Goal: Use online tool/utility: Utilize a website feature to perform a specific function

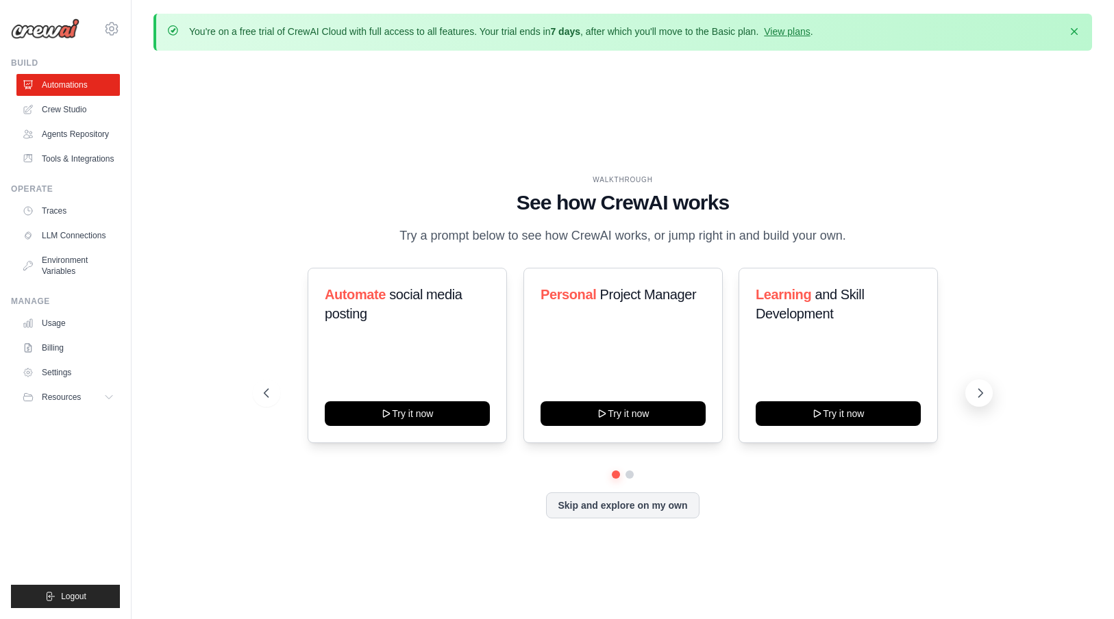
click at [977, 386] on icon at bounding box center [980, 393] width 14 height 14
click at [978, 391] on icon at bounding box center [980, 393] width 14 height 14
click at [638, 497] on button "Skip and explore on my own" at bounding box center [622, 504] width 153 height 26
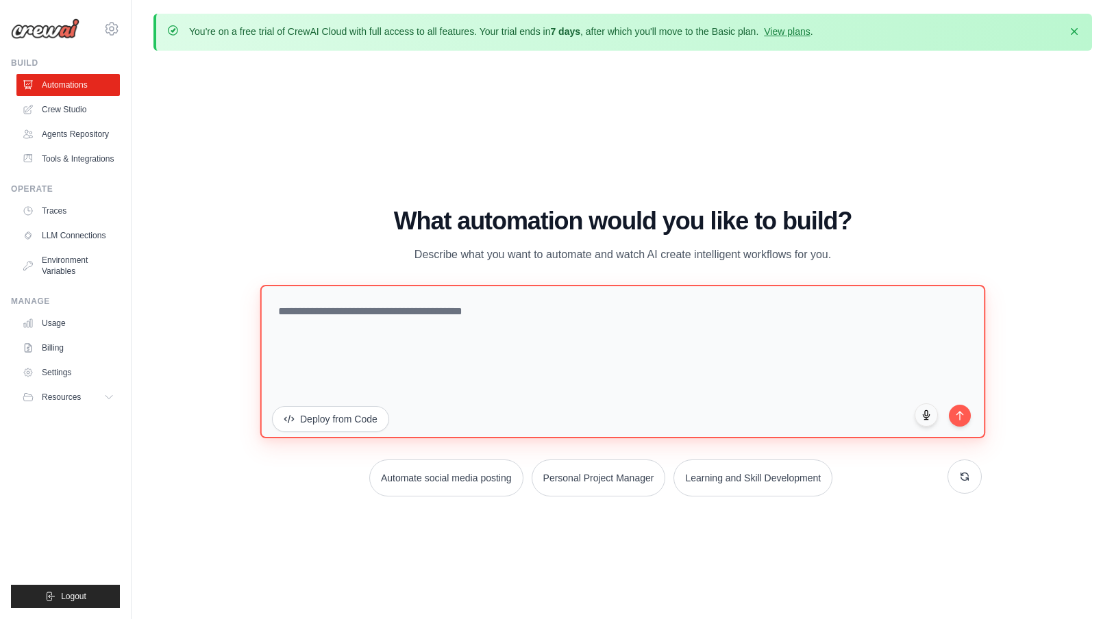
click at [621, 345] on textarea at bounding box center [622, 361] width 725 height 153
type textarea "**********"
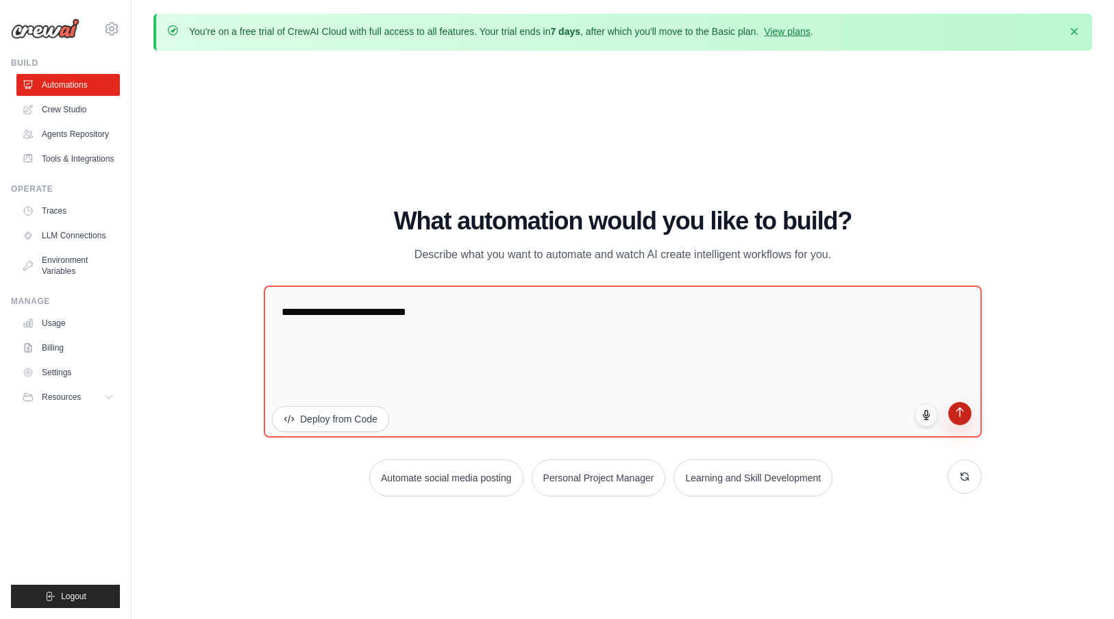
click at [967, 412] on button "submit" at bounding box center [959, 413] width 23 height 23
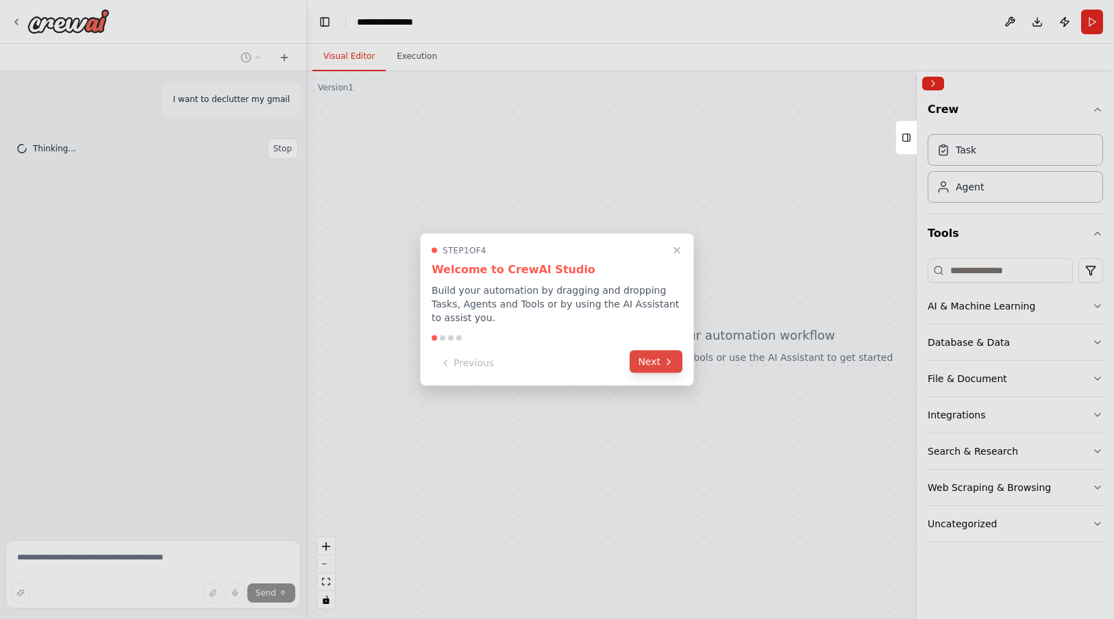
click at [636, 364] on button "Next" at bounding box center [656, 362] width 53 height 23
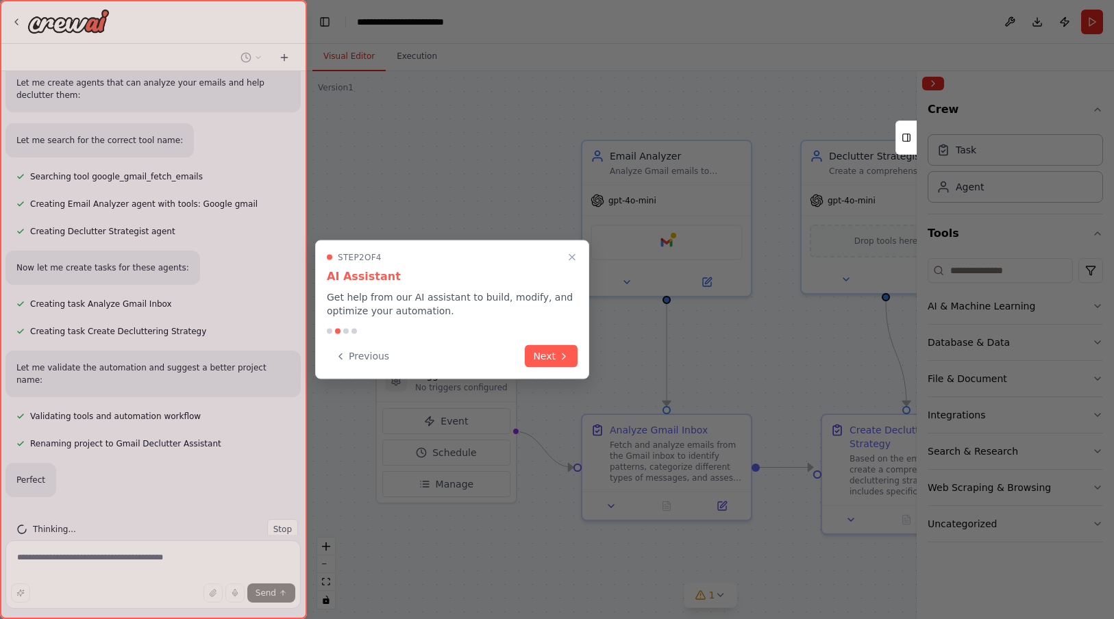
scroll to position [430, 0]
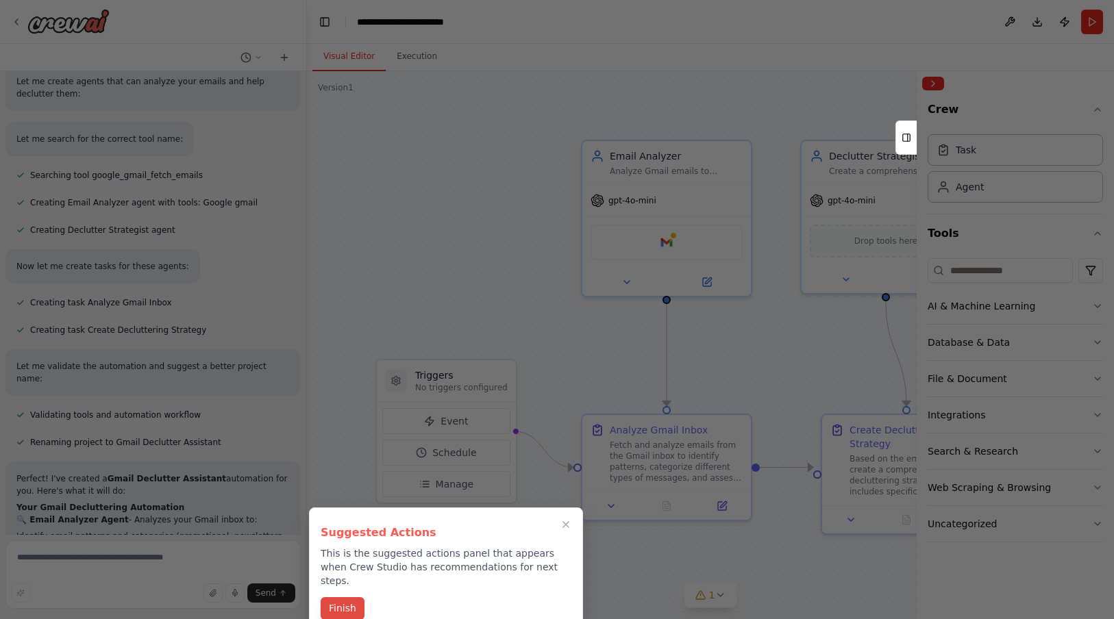
click at [333, 597] on button "Finish" at bounding box center [343, 608] width 44 height 23
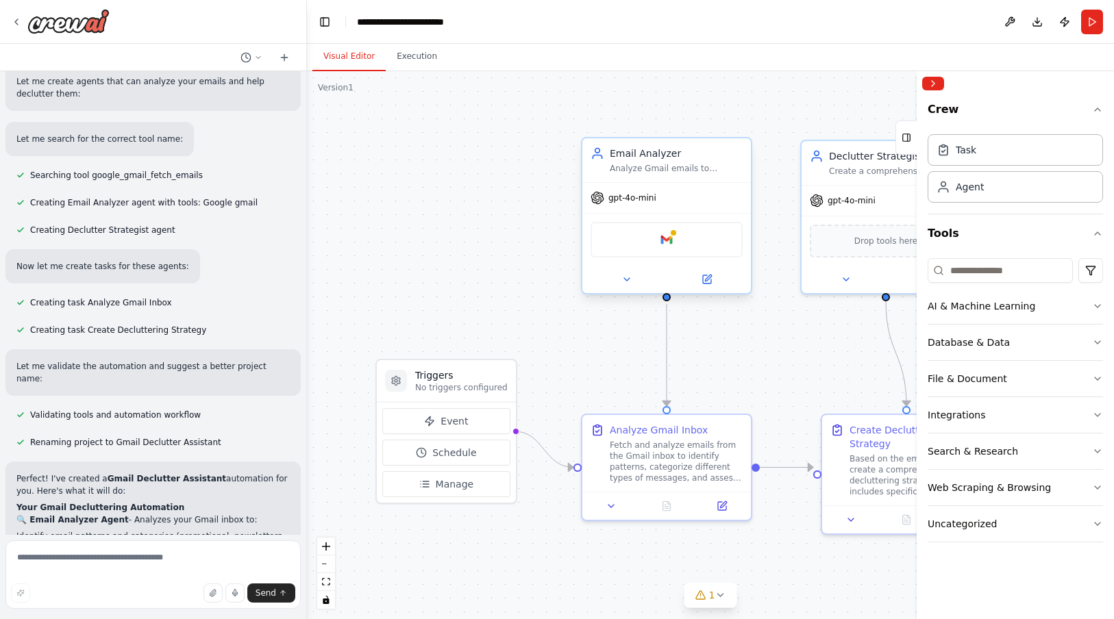
click at [689, 245] on div "Google gmail" at bounding box center [667, 240] width 152 height 36
click at [669, 233] on div at bounding box center [673, 233] width 8 height 8
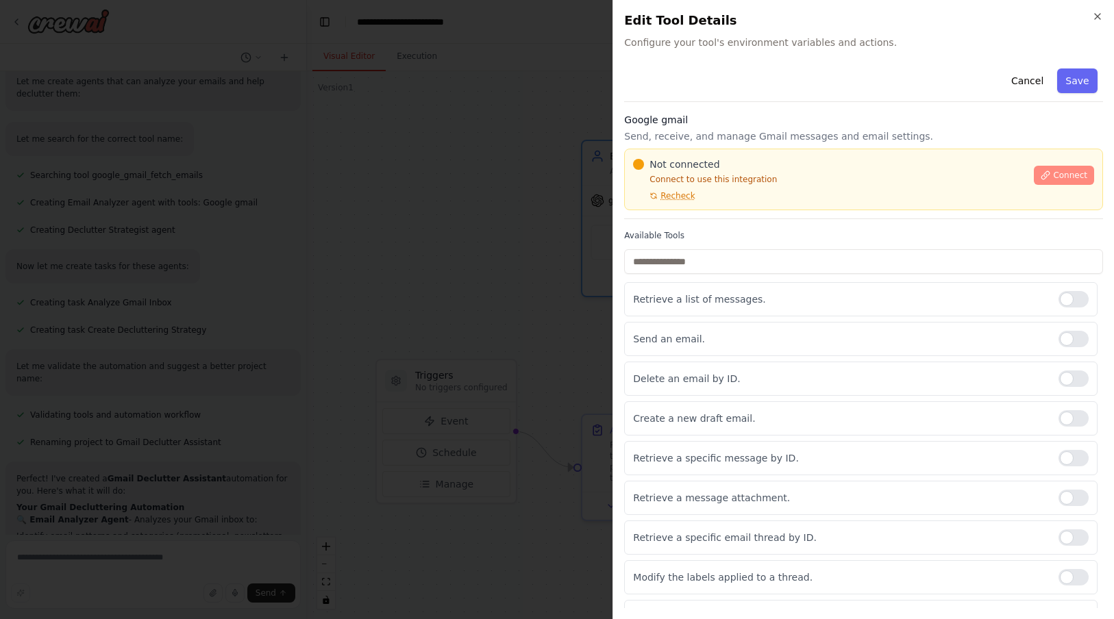
click at [1063, 177] on span "Connect" at bounding box center [1070, 175] width 34 height 11
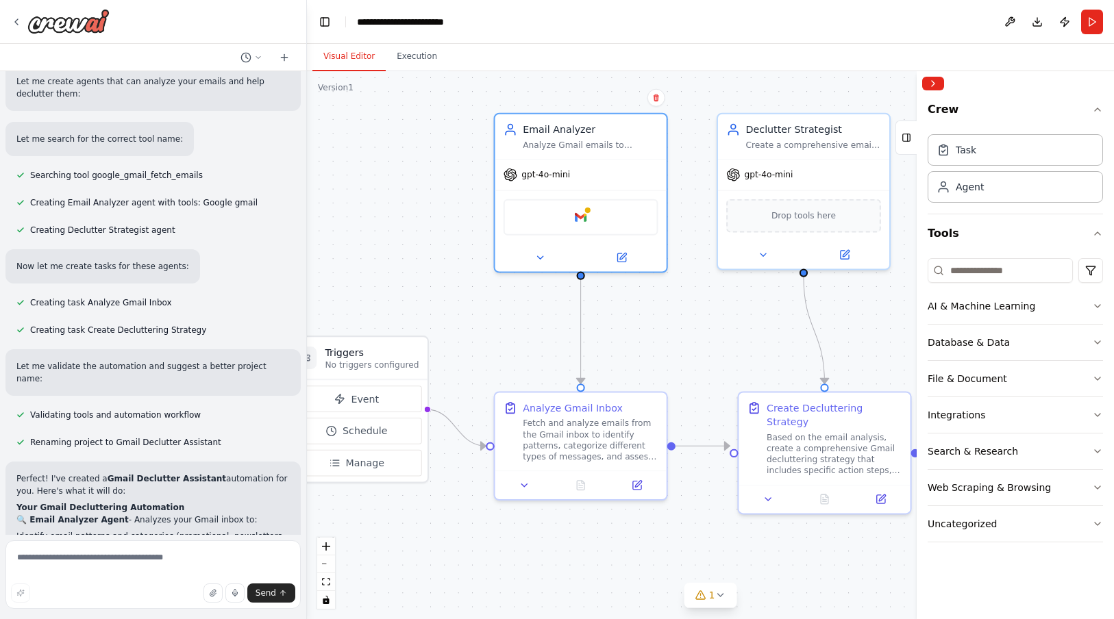
drag, startPoint x: 785, startPoint y: 364, endPoint x: 702, endPoint y: 340, distance: 86.1
click at [702, 340] on div ".deletable-edge-delete-btn { width: 20px; height: 20px; border: 0px solid #ffff…" at bounding box center [710, 345] width 807 height 548
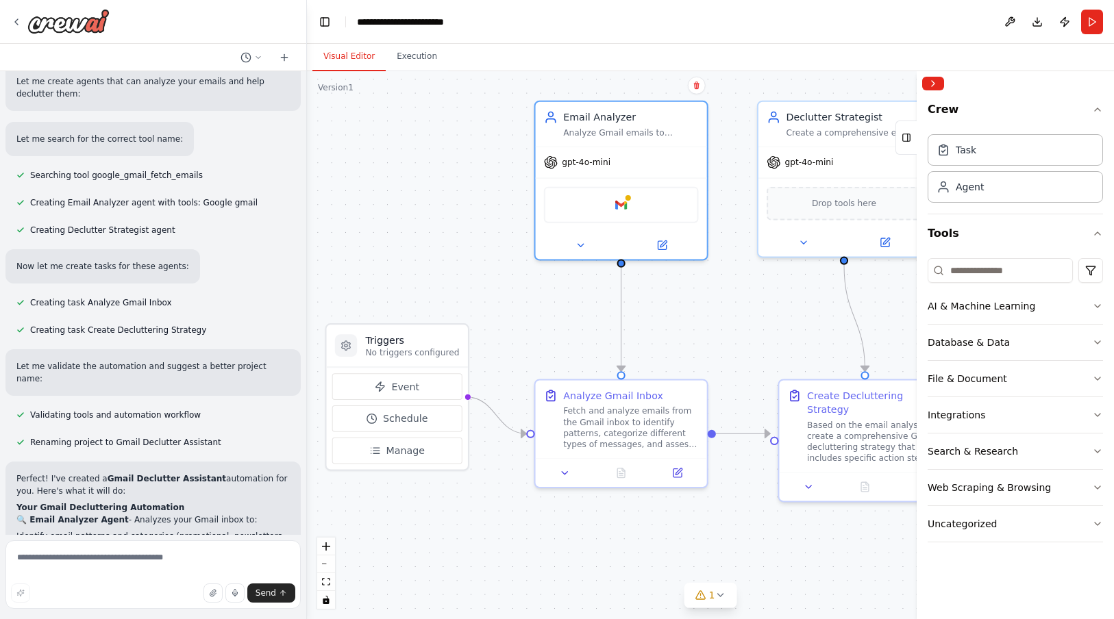
drag, startPoint x: 702, startPoint y: 340, endPoint x: 743, endPoint y: 328, distance: 42.3
click at [743, 328] on div ".deletable-edge-delete-btn { width: 20px; height: 20px; border: 0px solid #ffff…" at bounding box center [710, 345] width 807 height 548
click at [421, 401] on div "Event Schedule Manage" at bounding box center [397, 418] width 130 height 90
click at [421, 387] on button "Event" at bounding box center [397, 386] width 130 height 27
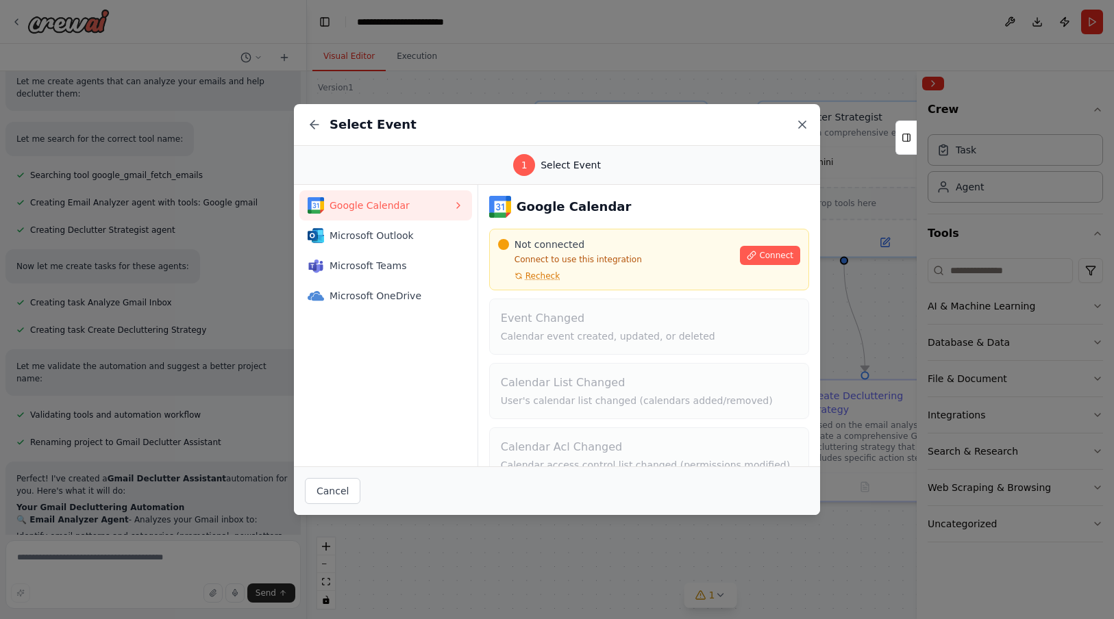
click at [799, 125] on icon at bounding box center [802, 125] width 14 height 14
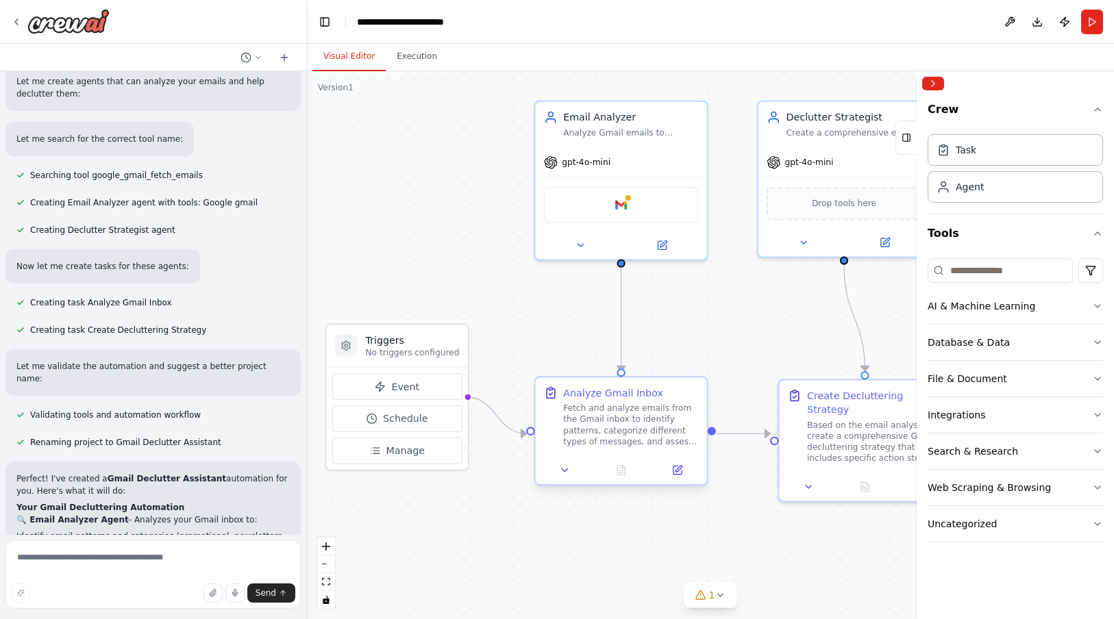
click at [634, 397] on div "Analyze Gmail Inbox" at bounding box center [613, 393] width 100 height 14
click at [575, 473] on button at bounding box center [565, 470] width 48 height 16
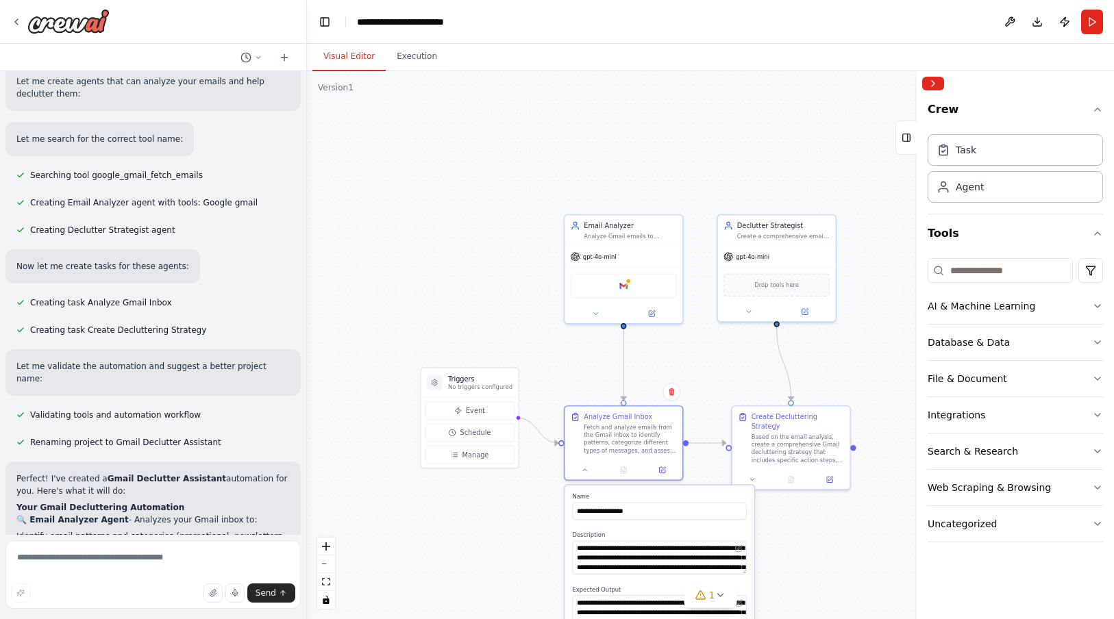
click at [809, 517] on div ".deletable-edge-delete-btn { width: 20px; height: 20px; border: 0px solid #ffff…" at bounding box center [710, 345] width 807 height 548
